Goal: Task Accomplishment & Management: Manage account settings

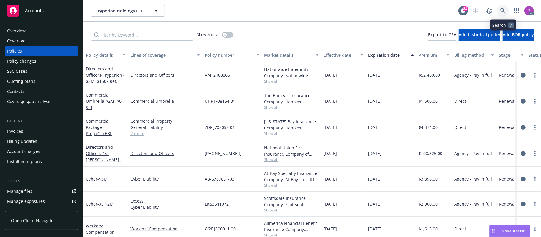
click at [499, 9] on link at bounding box center [503, 11] width 12 height 12
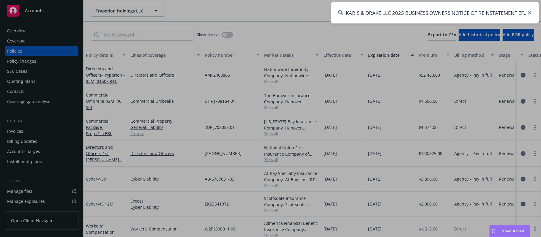
scroll to position [0, 28]
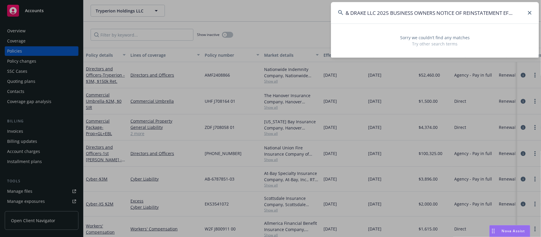
drag, startPoint x: 364, startPoint y: 11, endPoint x: 511, endPoint y: 27, distance: 148.3
click at [539, 11] on input "KARIS & DRAKE LLC 2025 BUSINESS OWNERS NOTICE OF REINSTATEMENT EFF. [DATE]" at bounding box center [435, 12] width 208 height 21
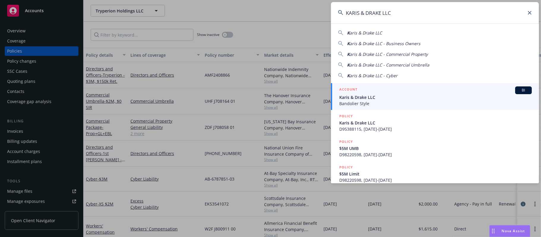
type input "KARIS & DRAKE LLC"
click at [379, 97] on span "Karis & Drake LLC" at bounding box center [435, 97] width 192 height 6
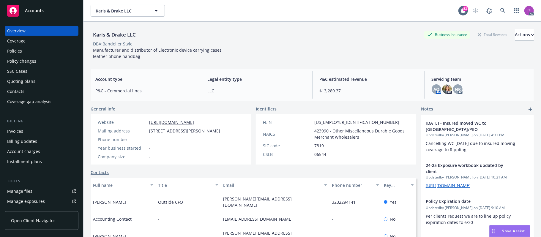
click at [22, 191] on div "Manage files" at bounding box center [19, 192] width 25 height 10
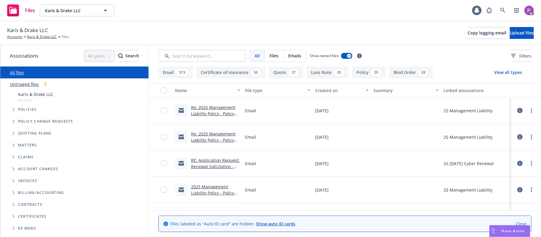
click at [24, 84] on link "Untriaged files" at bounding box center [24, 84] width 29 height 6
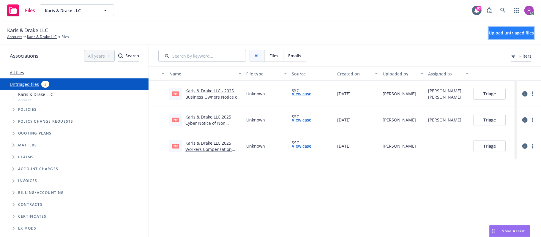
click at [489, 30] on button "Upload untriaged files" at bounding box center [511, 33] width 45 height 12
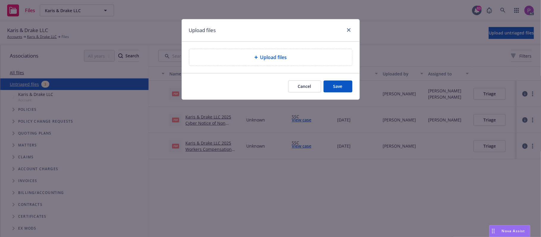
click at [229, 58] on div "Upload files" at bounding box center [270, 57] width 153 height 7
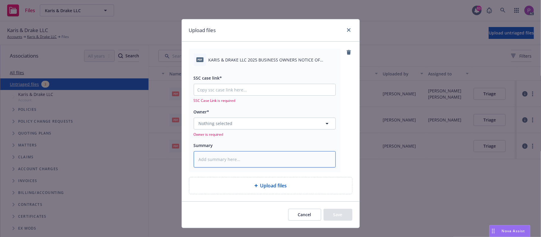
click at [215, 162] on textarea at bounding box center [265, 159] width 142 height 17
paste textarea "KARIS & DRAKE LLC 2025 BUSINESS OWNERS NOTICE OF REINSTATEMENT EFF. [DATE]"
type textarea "x"
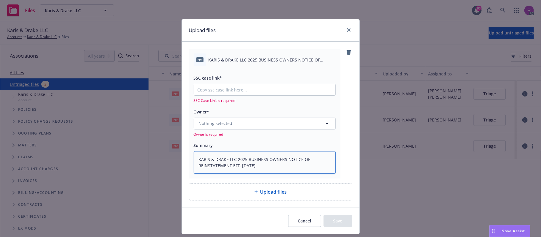
type textarea "KARIS & DRAKE LLC 2025 BUSINESS OWNERS NOTICE OF REINSTATEMENT EFF. [DATE]"
click at [245, 86] on input "SSC case link*" at bounding box center [264, 89] width 141 height 11
paste input "[URL][DOMAIN_NAME]"
type textarea "x"
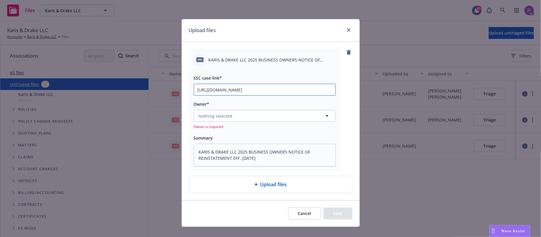
scroll to position [0, 84]
type input "[URL][DOMAIN_NAME]"
click at [231, 115] on button "Nothing selected" at bounding box center [265, 116] width 142 height 12
click at [262, 120] on button "Nothing selected" at bounding box center [265, 116] width 142 height 12
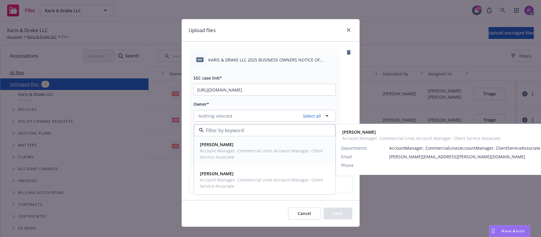
click at [244, 147] on span "[PERSON_NAME]" at bounding box center [264, 144] width 128 height 6
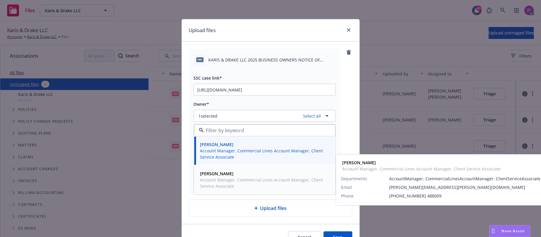
click at [239, 184] on span "Account Manager, Commercial Lines Account Manager, Client Service Associate" at bounding box center [264, 183] width 128 height 12
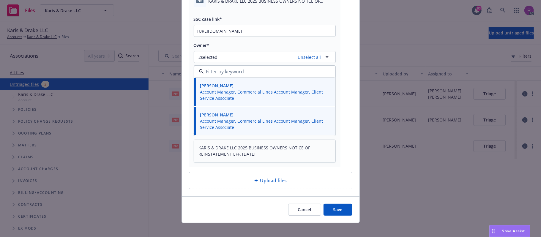
scroll to position [64, 0]
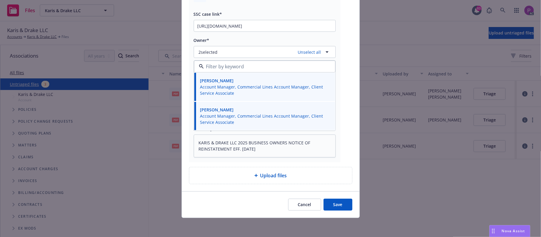
click at [338, 202] on button "Save" at bounding box center [337, 205] width 29 height 12
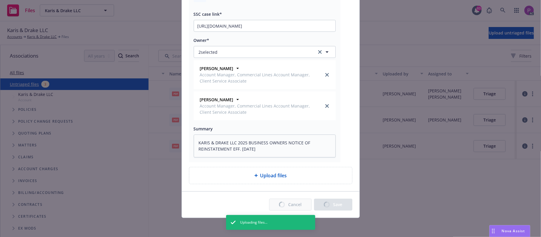
type textarea "x"
